Goal: Task Accomplishment & Management: Manage account settings

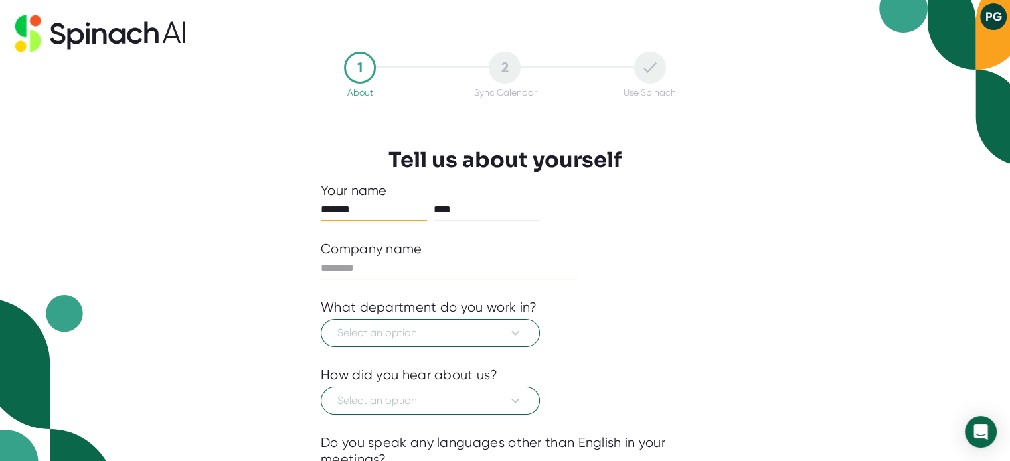
click at [445, 277] on input "text" at bounding box center [450, 268] width 258 height 21
type input "*"
click at [425, 325] on span "Select an option" at bounding box center [430, 333] width 186 height 16
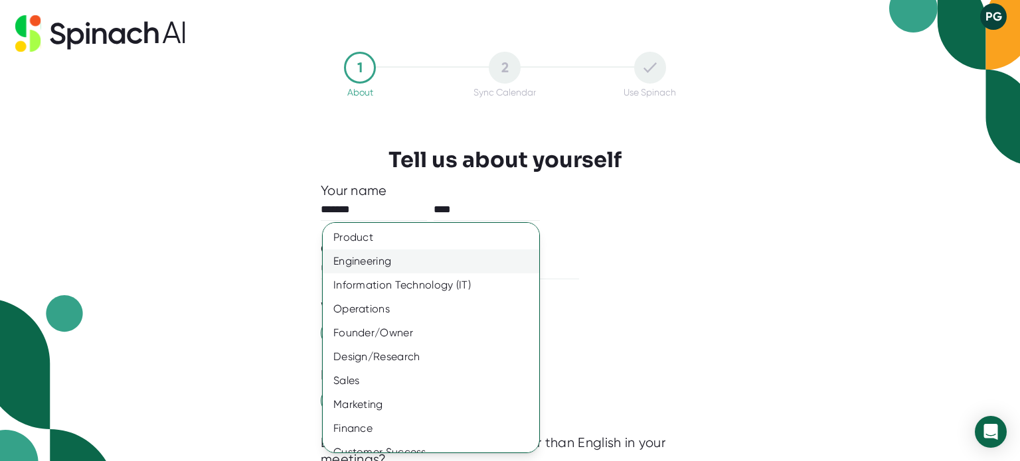
click at [374, 265] on div "Engineering" at bounding box center [436, 262] width 226 height 24
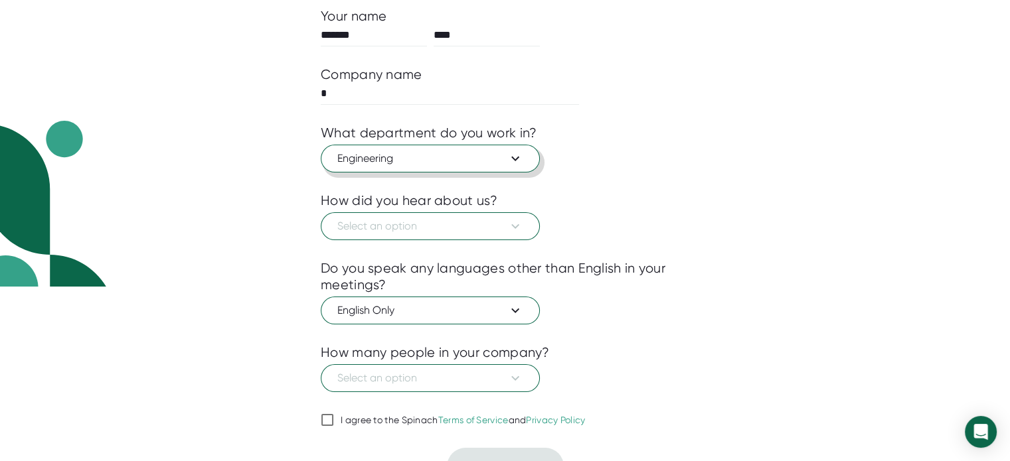
scroll to position [178, 0]
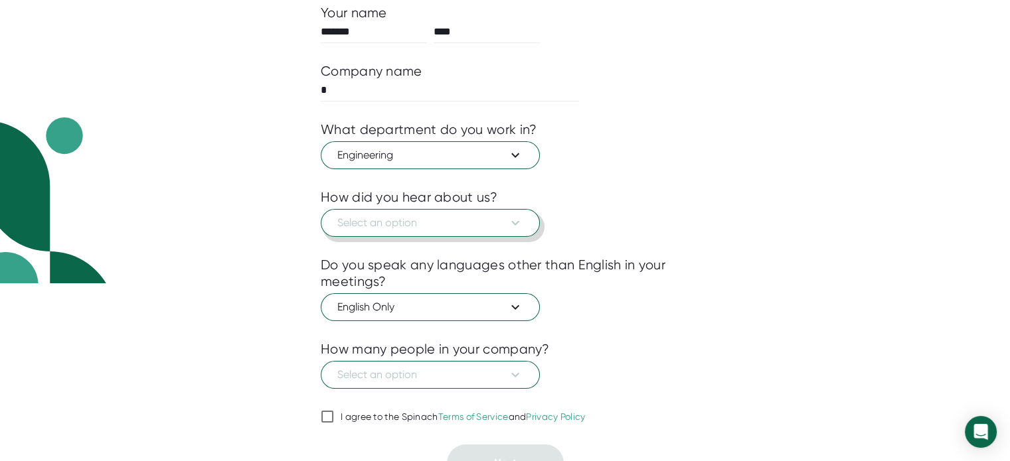
click at [401, 231] on button "Select an option" at bounding box center [430, 223] width 219 height 28
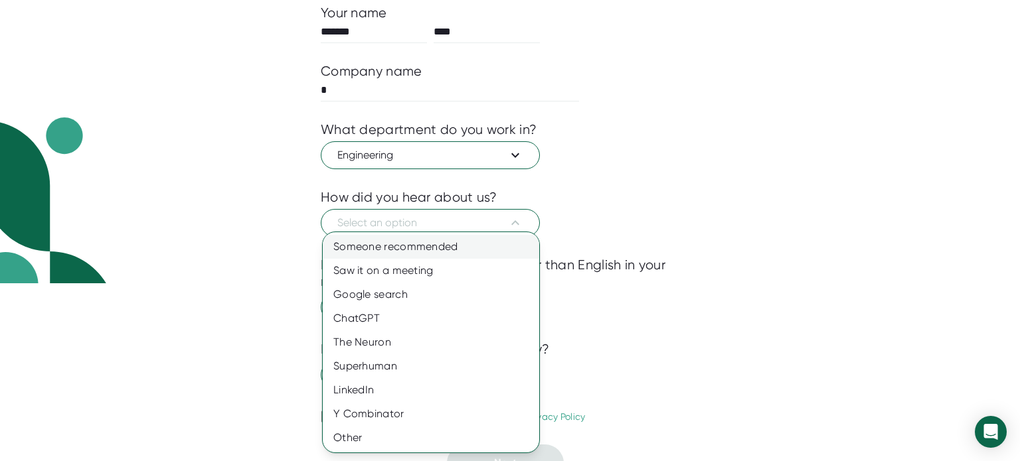
click at [368, 251] on div "Someone recommended" at bounding box center [431, 247] width 216 height 24
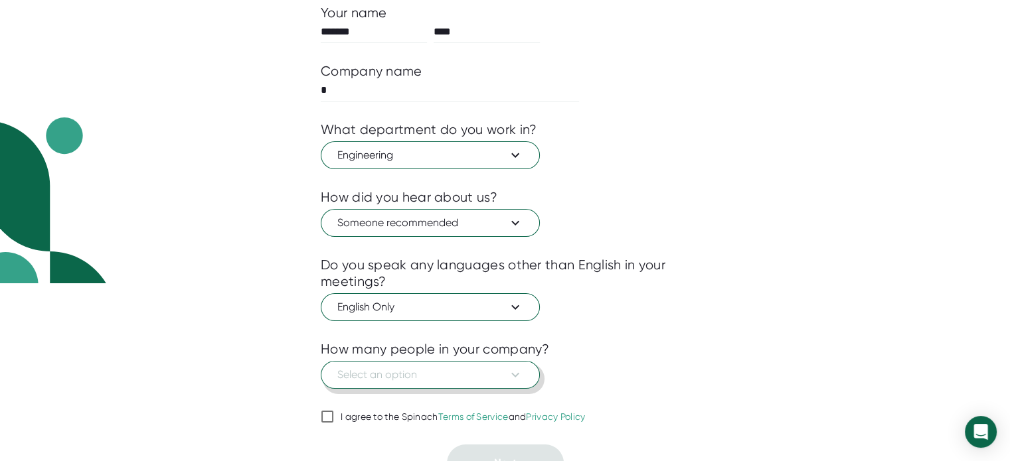
click at [367, 376] on span "Select an option" at bounding box center [430, 375] width 186 height 16
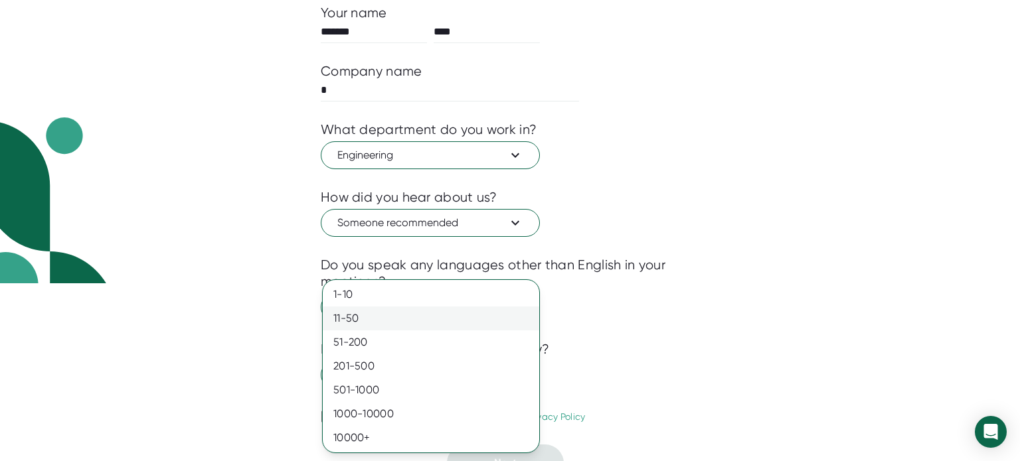
click at [362, 315] on div "11-50" at bounding box center [431, 319] width 216 height 24
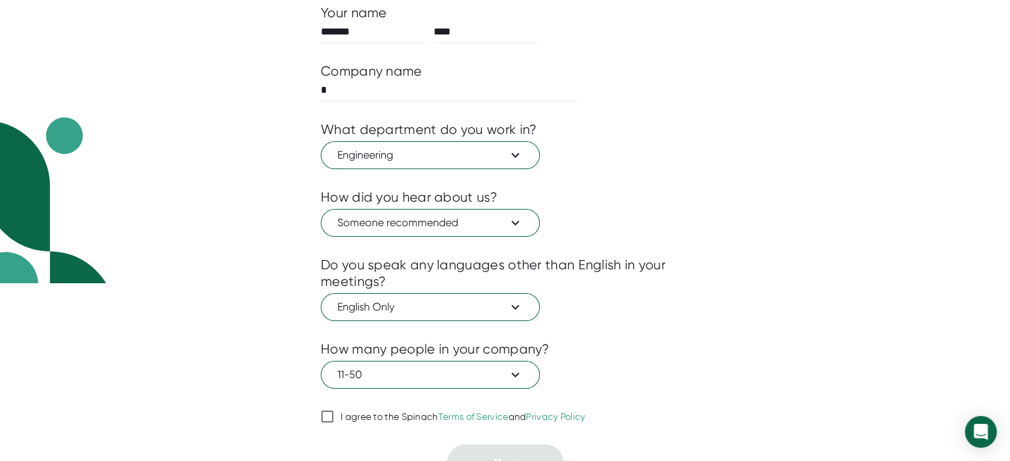
click at [327, 415] on input "I agree to the Spinach Terms of Service and Privacy Policy" at bounding box center [327, 417] width 13 height 16
checkbox input "true"
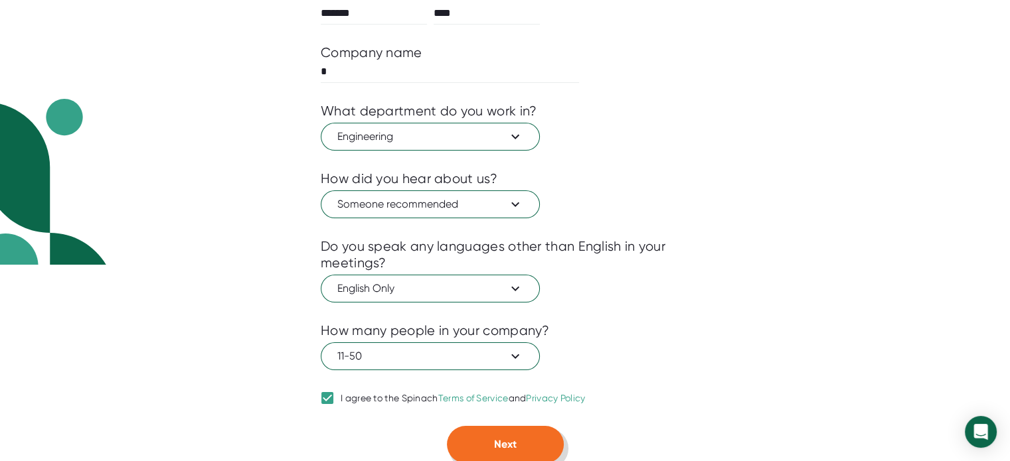
click at [490, 428] on button "Next" at bounding box center [505, 444] width 117 height 37
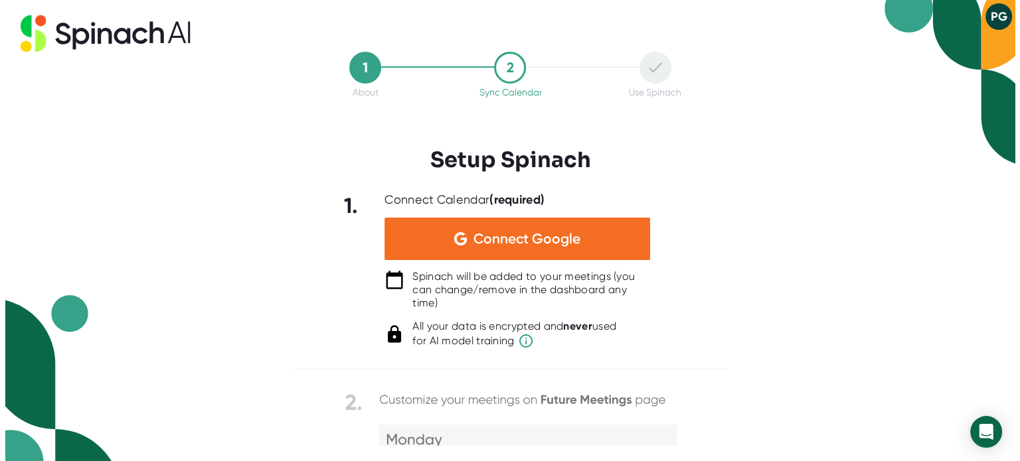
scroll to position [0, 0]
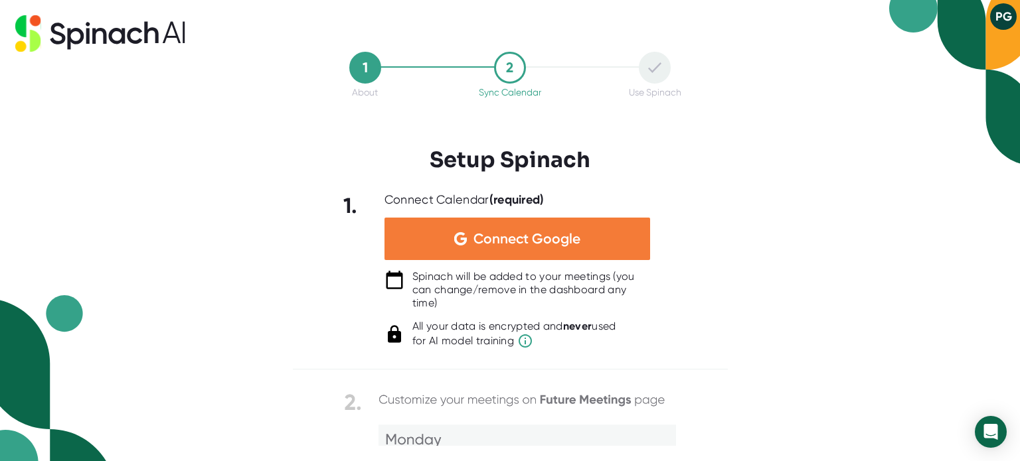
click at [520, 239] on span "Connect Google" at bounding box center [526, 238] width 107 height 13
click at [563, 241] on span "Connect Google" at bounding box center [526, 238] width 107 height 13
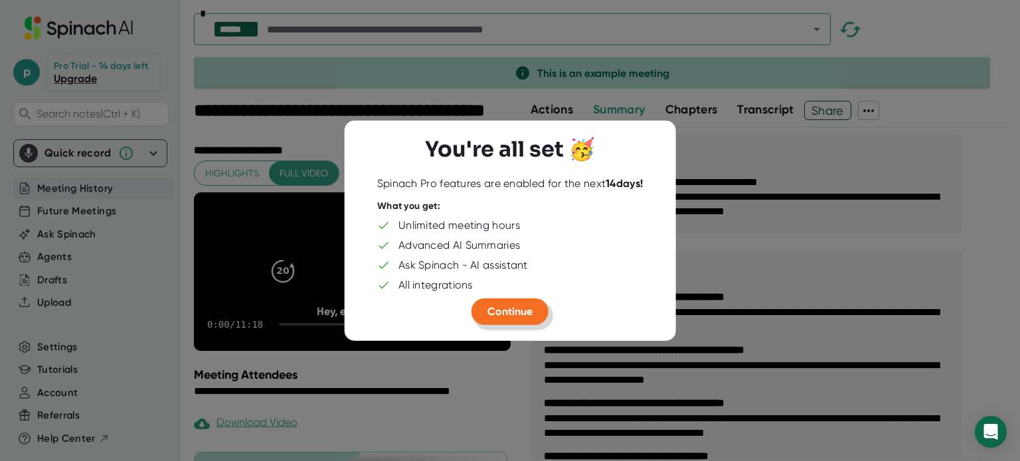
click at [516, 313] on span "Continue" at bounding box center [509, 311] width 45 height 13
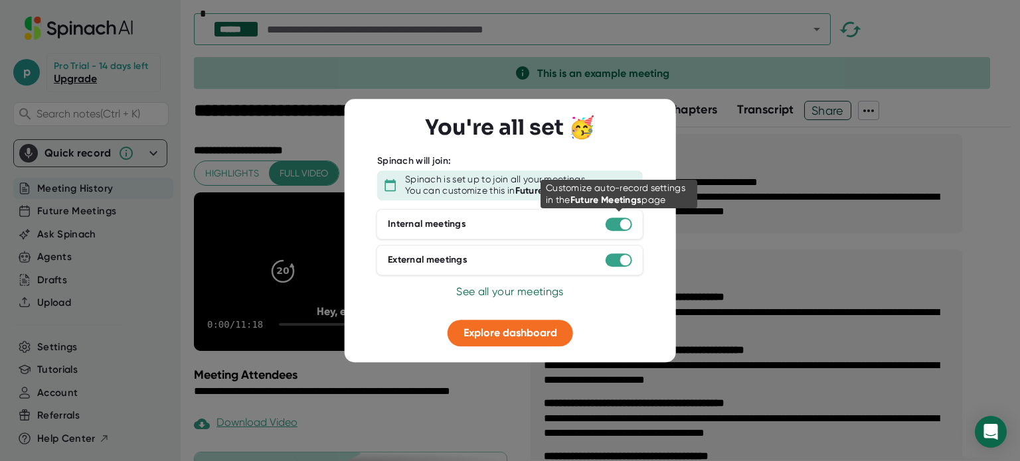
click at [619, 226] on div at bounding box center [618, 224] width 27 height 13
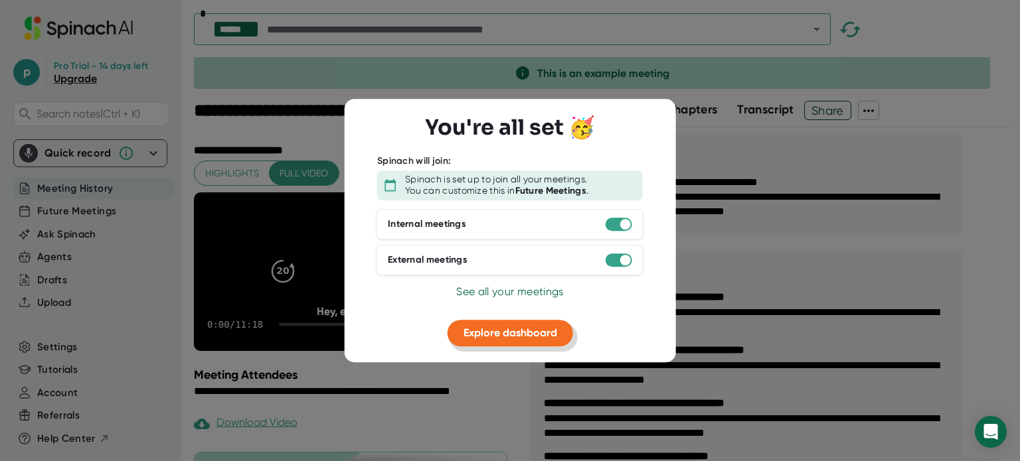
click at [534, 333] on span "Explore dashboard" at bounding box center [510, 333] width 94 height 13
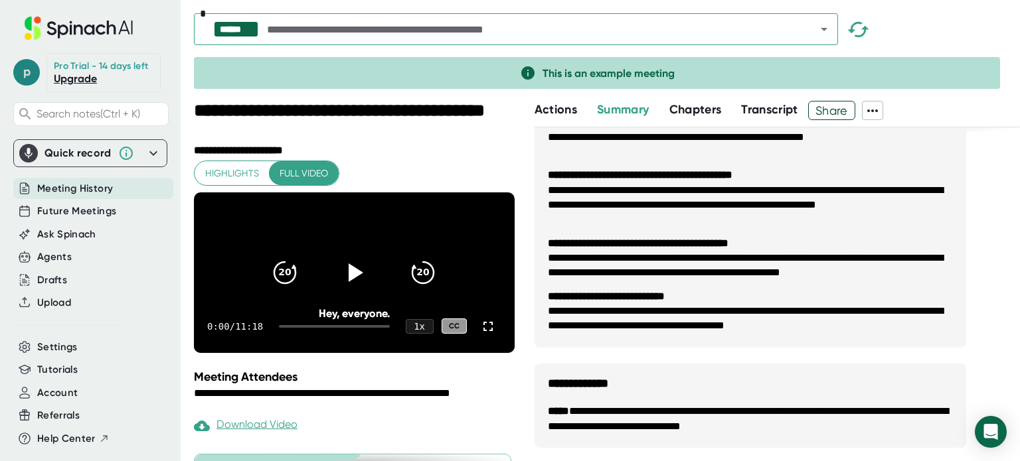
click at [20, 75] on span "p" at bounding box center [26, 72] width 27 height 27
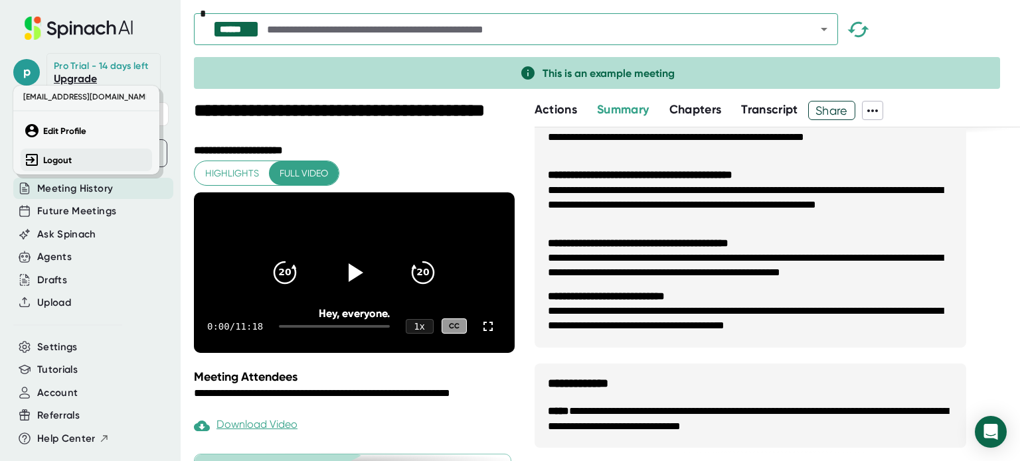
click at [56, 161] on b "Logout" at bounding box center [57, 160] width 29 height 11
